Goal: Information Seeking & Learning: Check status

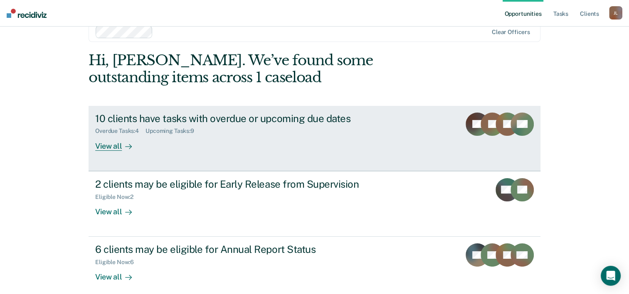
scroll to position [25, 0]
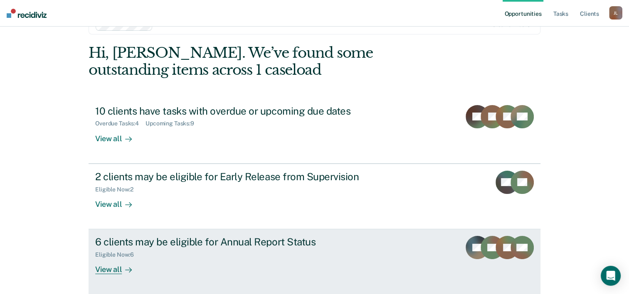
click at [96, 270] on div "View all" at bounding box center [118, 266] width 47 height 16
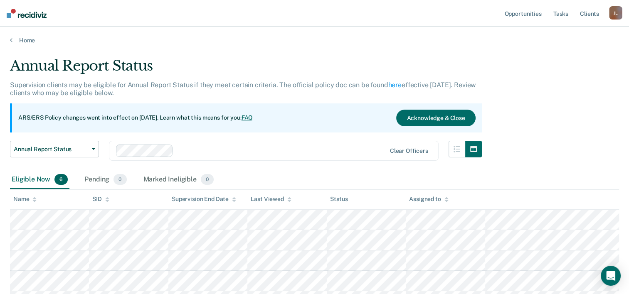
click at [12, 32] on div "Home" at bounding box center [314, 35] width 629 height 17
click at [15, 43] on link "Home" at bounding box center [314, 40] width 609 height 7
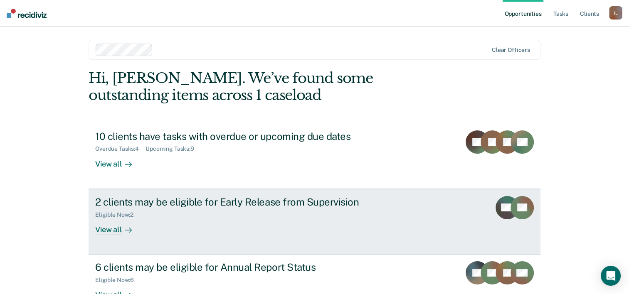
click at [110, 231] on div "View all" at bounding box center [118, 226] width 47 height 16
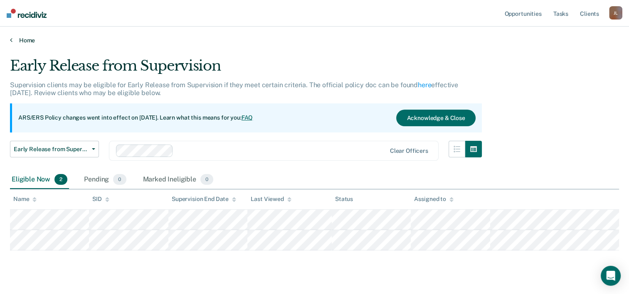
click at [26, 38] on link "Home" at bounding box center [314, 40] width 609 height 7
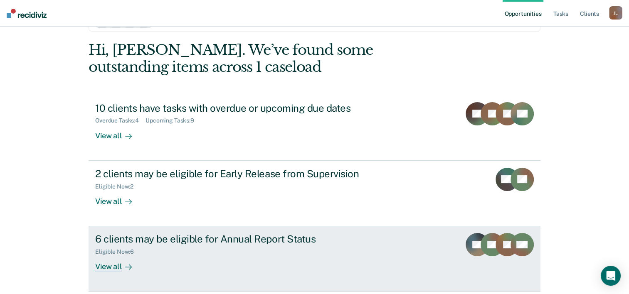
scroll to position [42, 0]
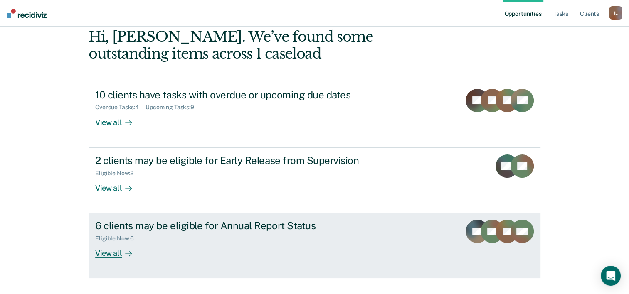
click at [99, 232] on div "Eligible Now : 6" at bounding box center [241, 237] width 292 height 10
